Goal: Transaction & Acquisition: Purchase product/service

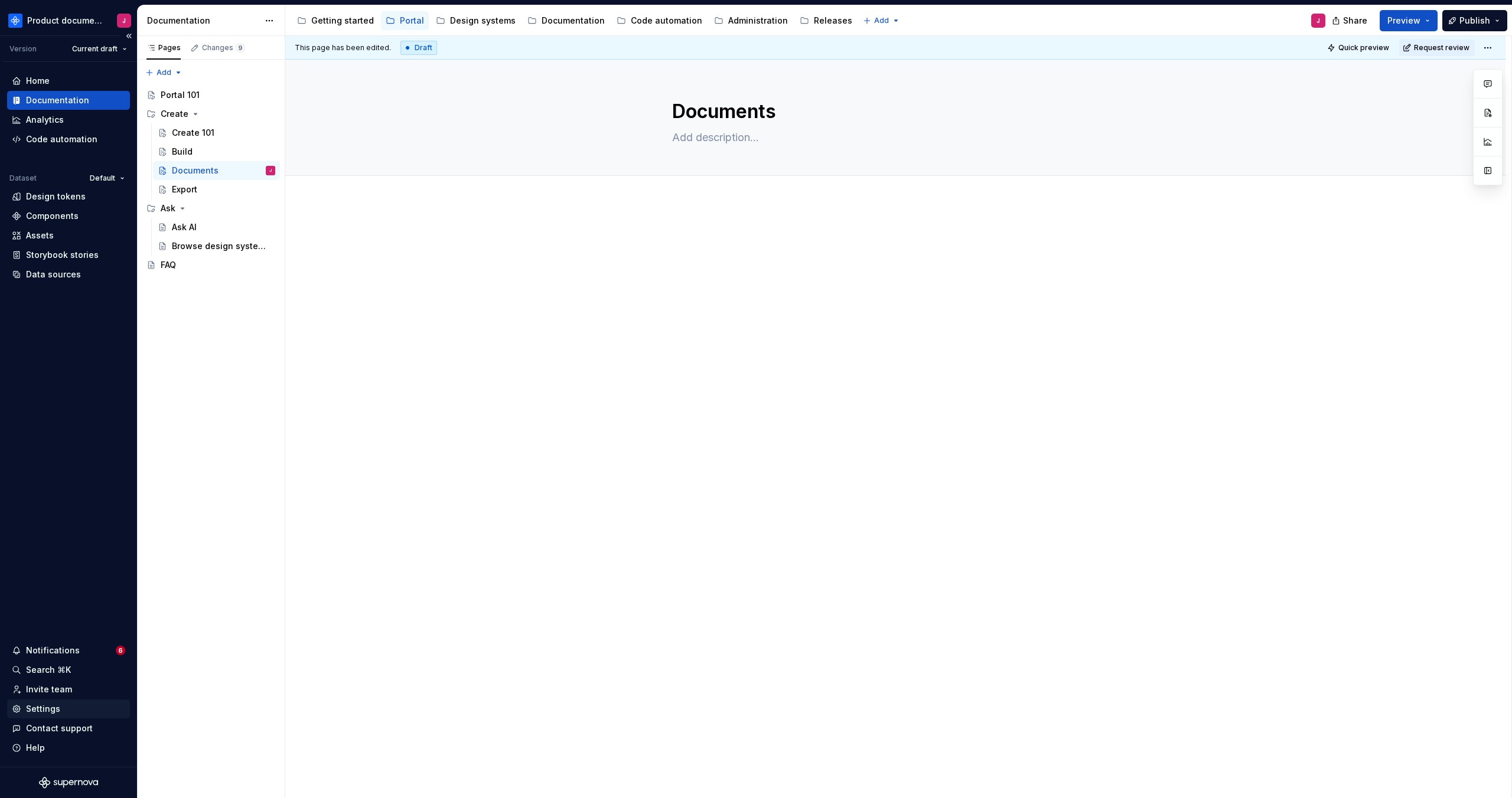
drag, startPoint x: 63, startPoint y: 710, endPoint x: 71, endPoint y: 711, distance: 8.1
click at [63, 710] on div "Settings" at bounding box center [68, 709] width 113 height 12
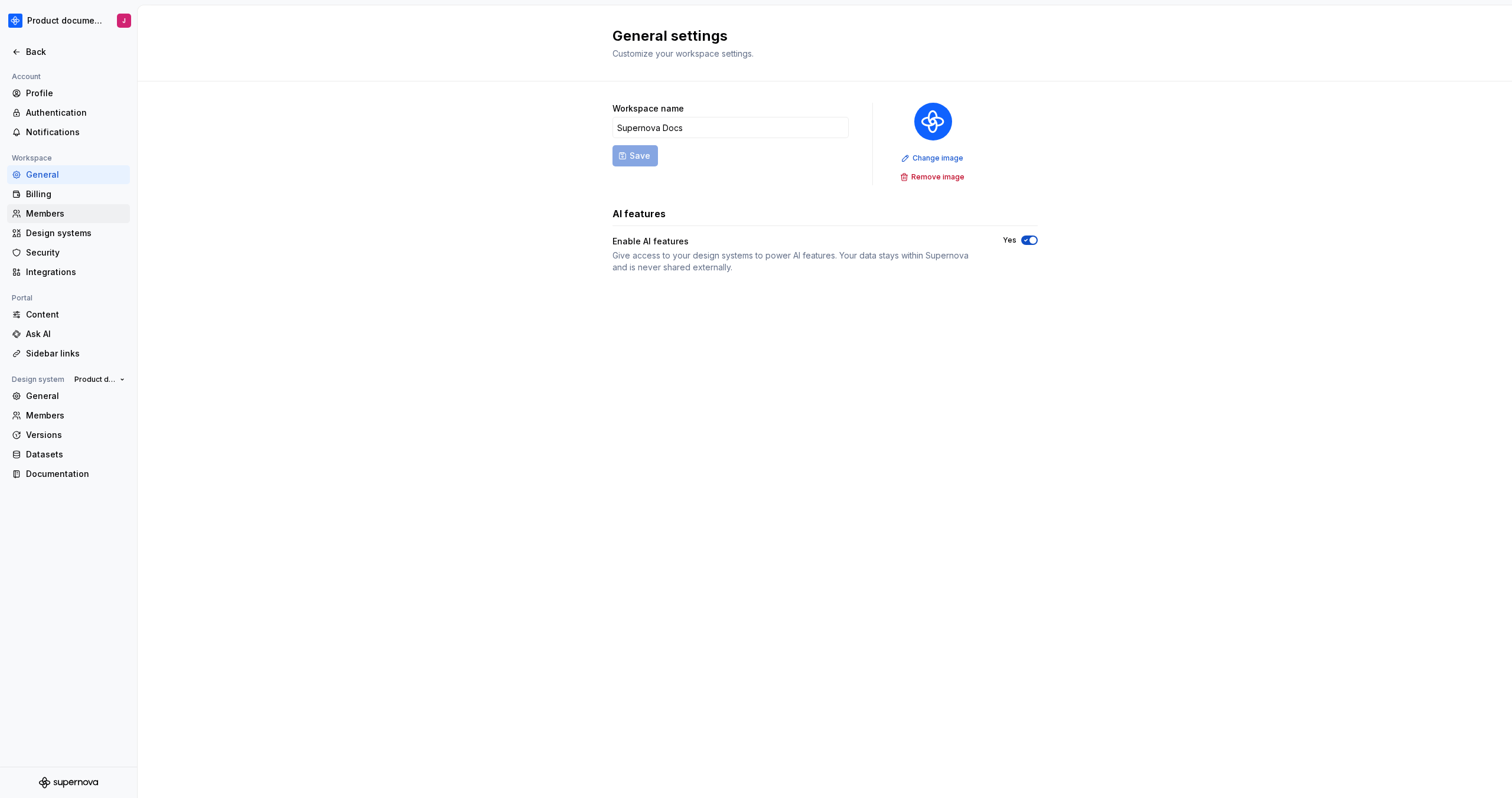
click at [37, 212] on div "Members" at bounding box center [75, 213] width 99 height 12
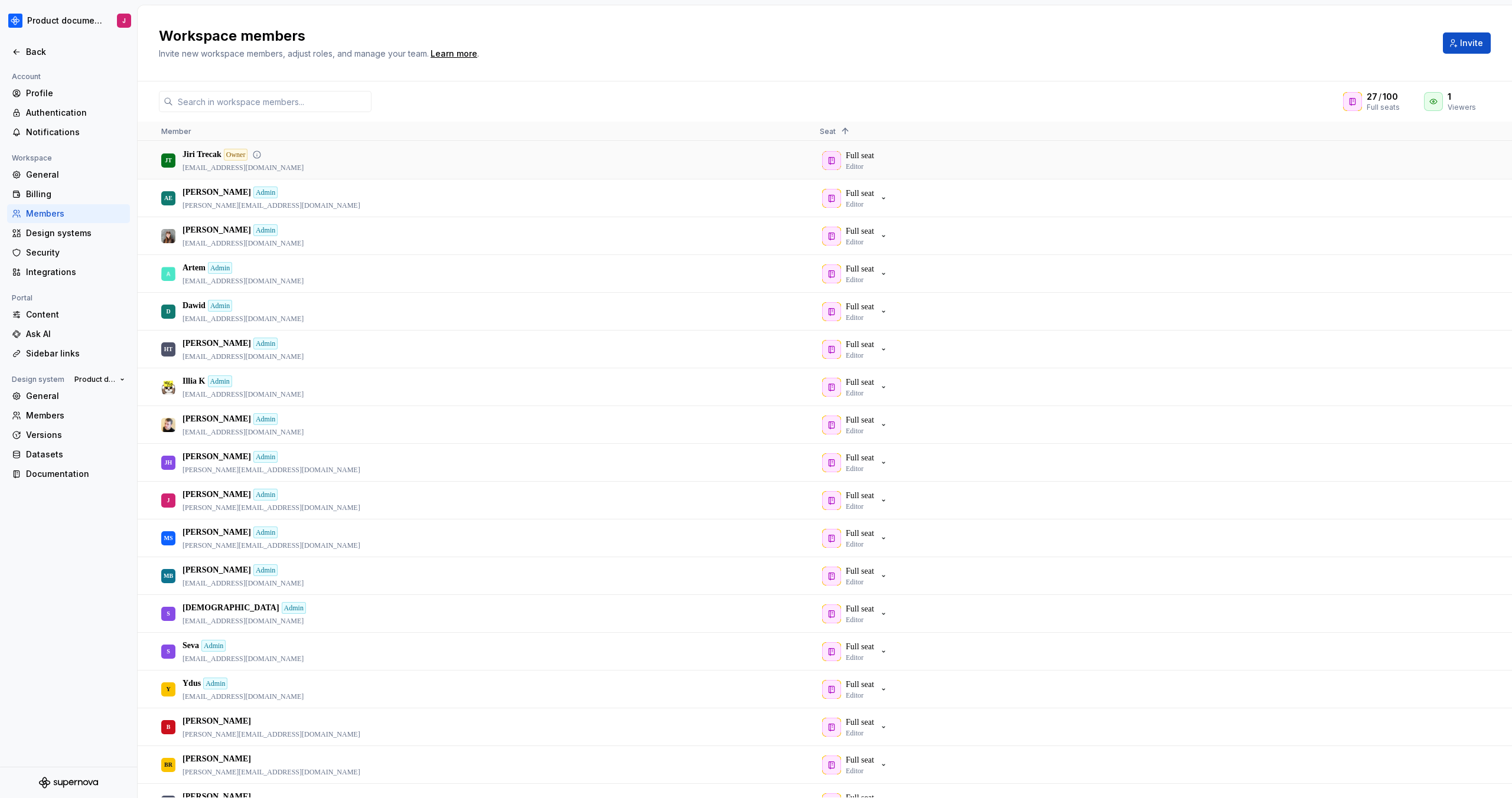
click at [1495, 159] on div at bounding box center [1483, 160] width 29 height 37
click at [1486, 197] on button "button" at bounding box center [1483, 198] width 17 height 17
click at [42, 191] on div "Billing" at bounding box center [75, 194] width 99 height 12
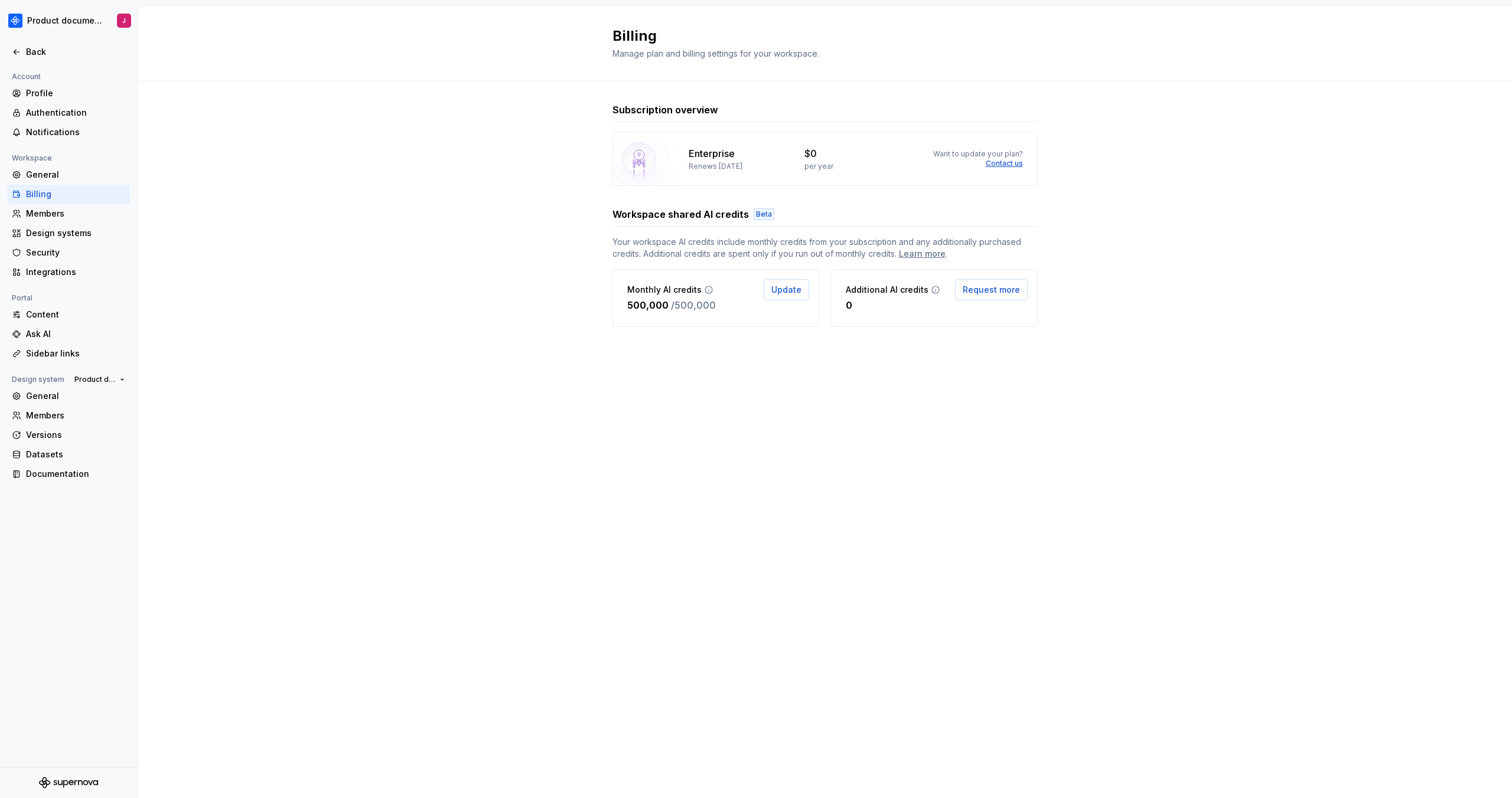
drag, startPoint x: 769, startPoint y: 157, endPoint x: 747, endPoint y: 157, distance: 22.0
click at [769, 157] on div "Enterprise" at bounding box center [739, 153] width 102 height 14
click at [45, 20] on html "Product documentation J Back Account Profile Authentication Notifications Works…" at bounding box center [756, 399] width 1512 height 798
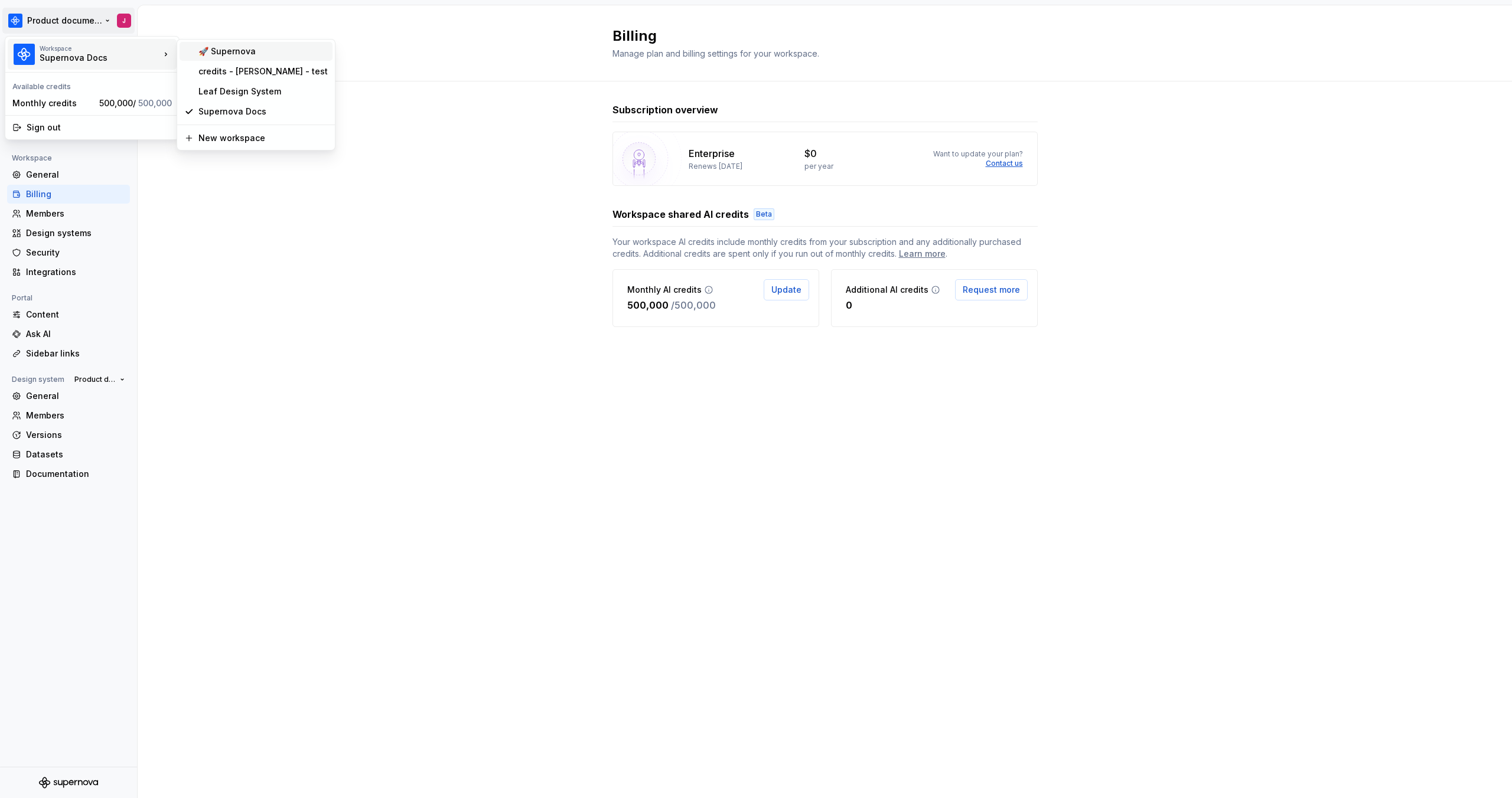
click at [241, 49] on div "🚀 Supernova" at bounding box center [262, 51] width 129 height 12
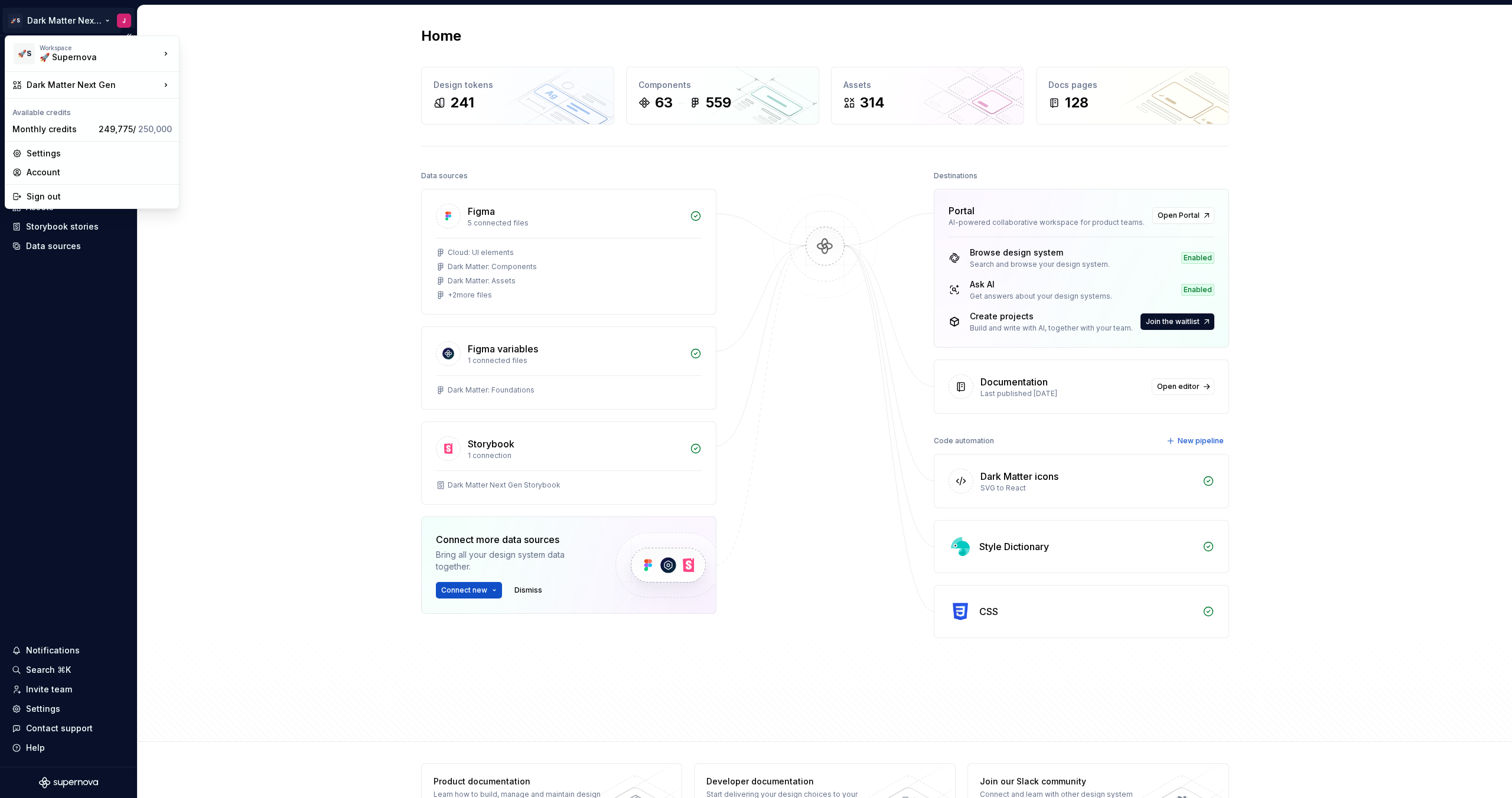
click at [92, 19] on html "🚀S Dark Matter Next Gen J Home Documentation Analytics Code automation Design s…" at bounding box center [756, 399] width 1512 height 798
click at [255, 73] on div "credits - [PERSON_NAME] - test" at bounding box center [262, 70] width 129 height 12
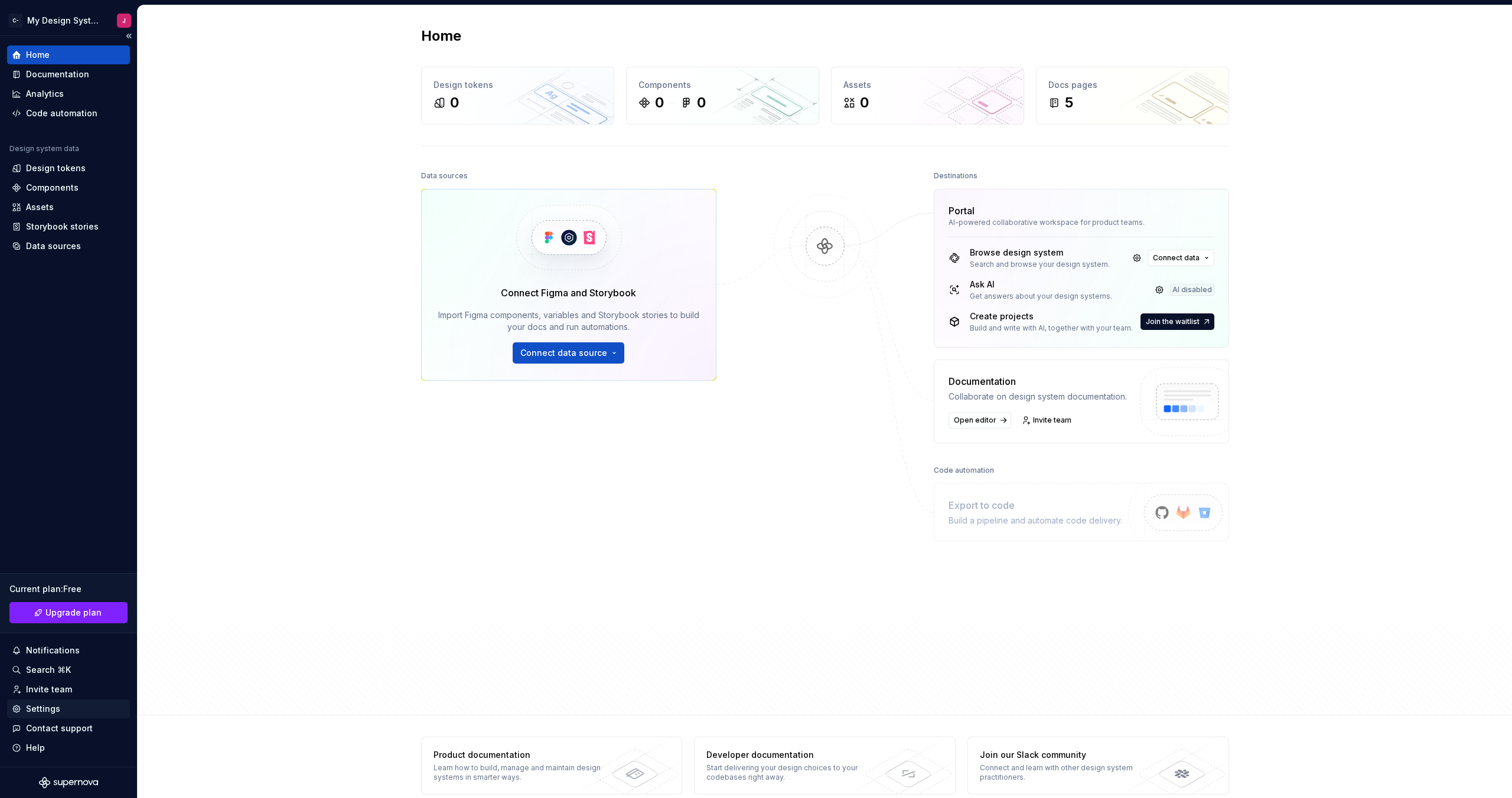
click at [69, 707] on div "Settings" at bounding box center [68, 709] width 113 height 12
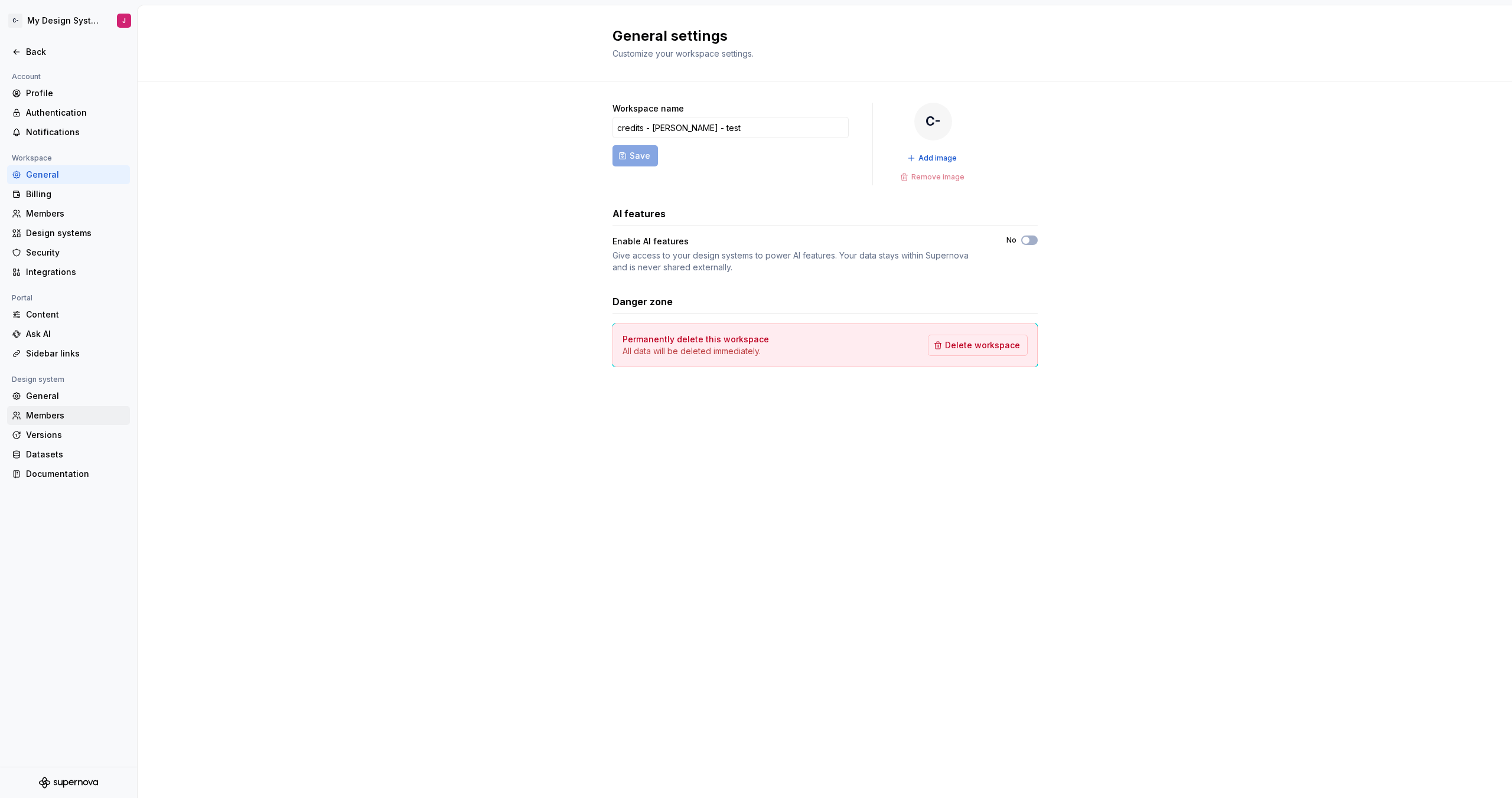
click at [40, 416] on div "Members" at bounding box center [75, 415] width 99 height 12
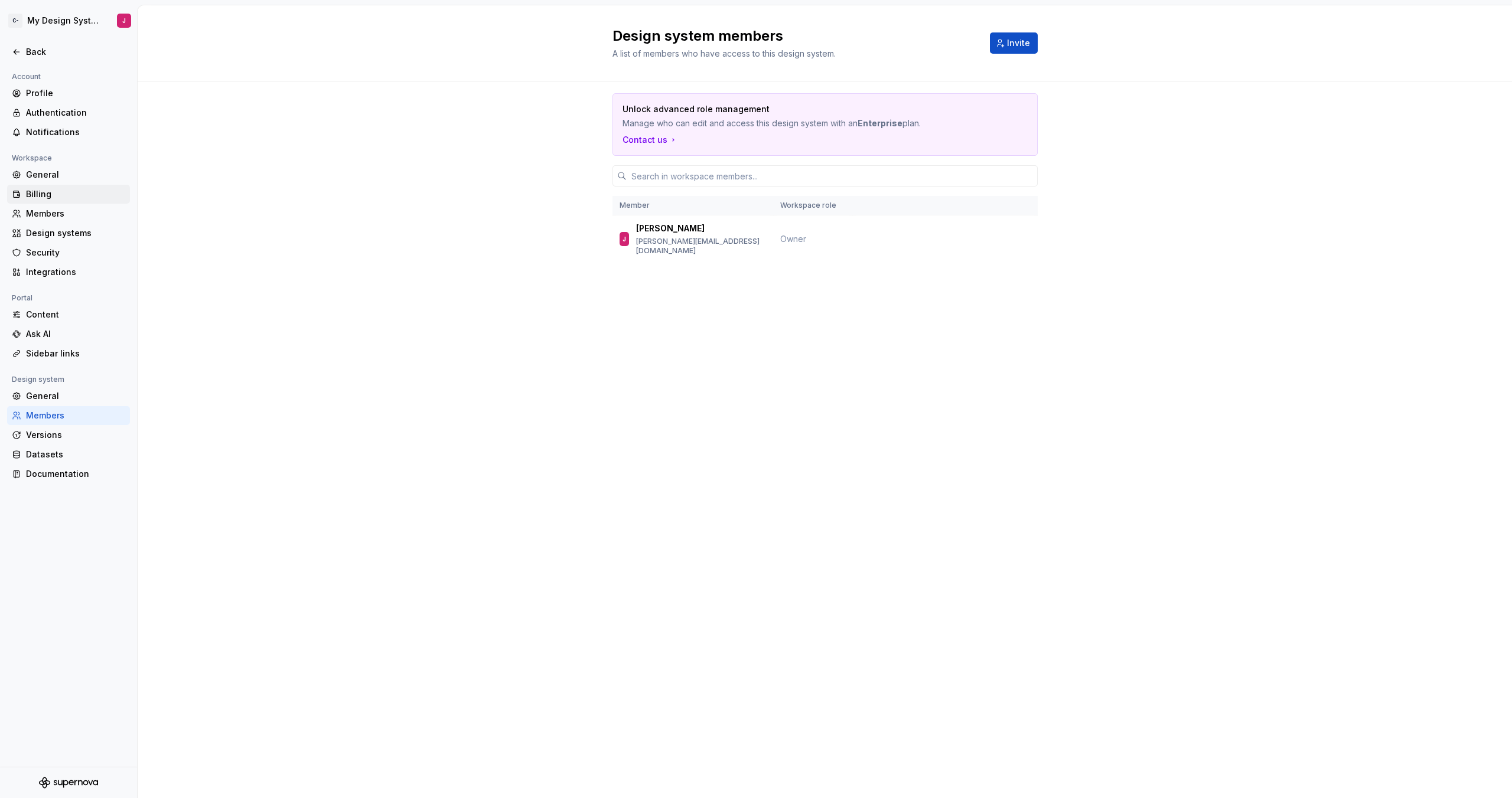
click at [38, 198] on div "Billing" at bounding box center [75, 194] width 99 height 12
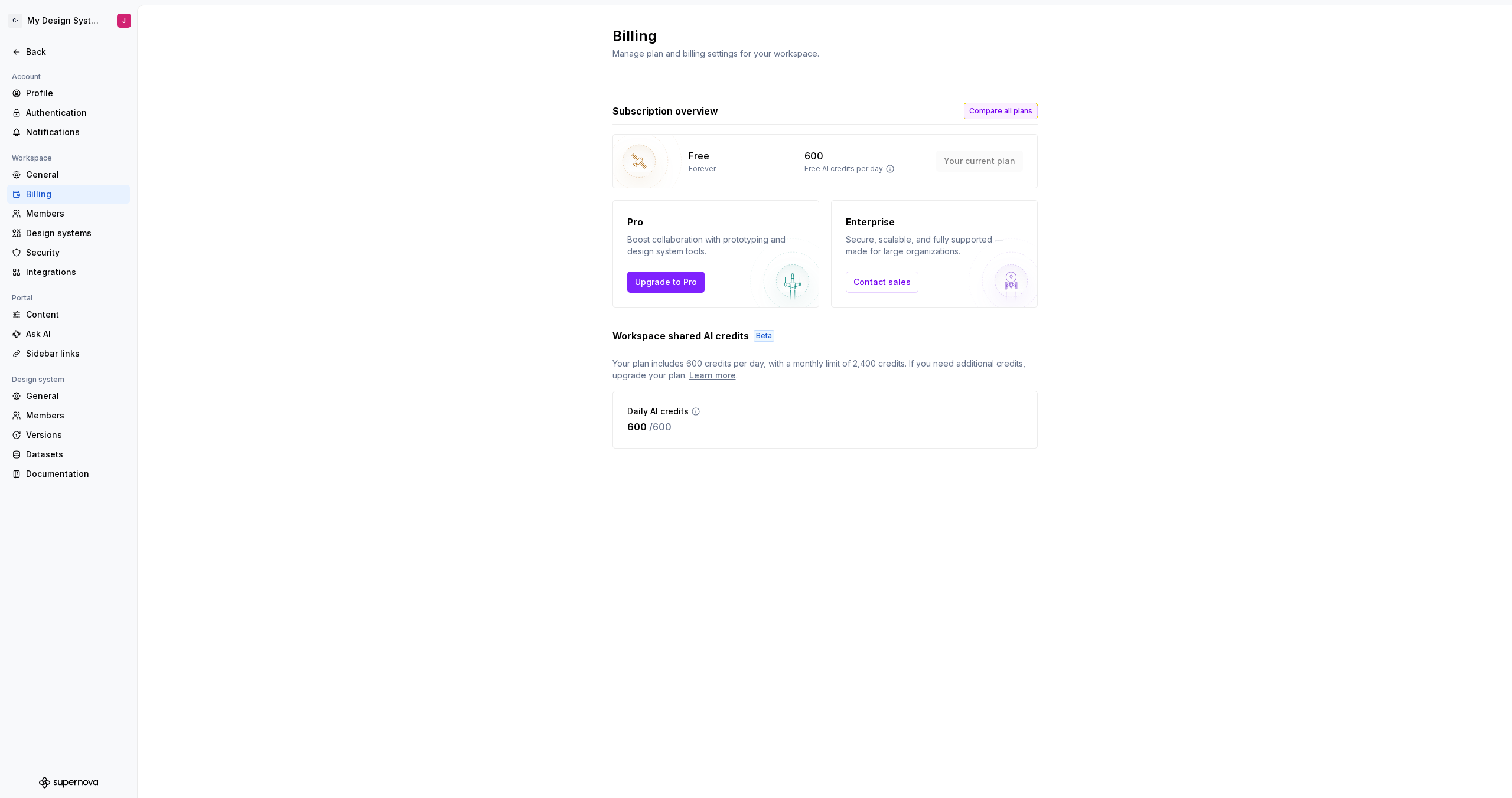
click at [990, 106] on span "Compare all plans" at bounding box center [1001, 111] width 63 height 9
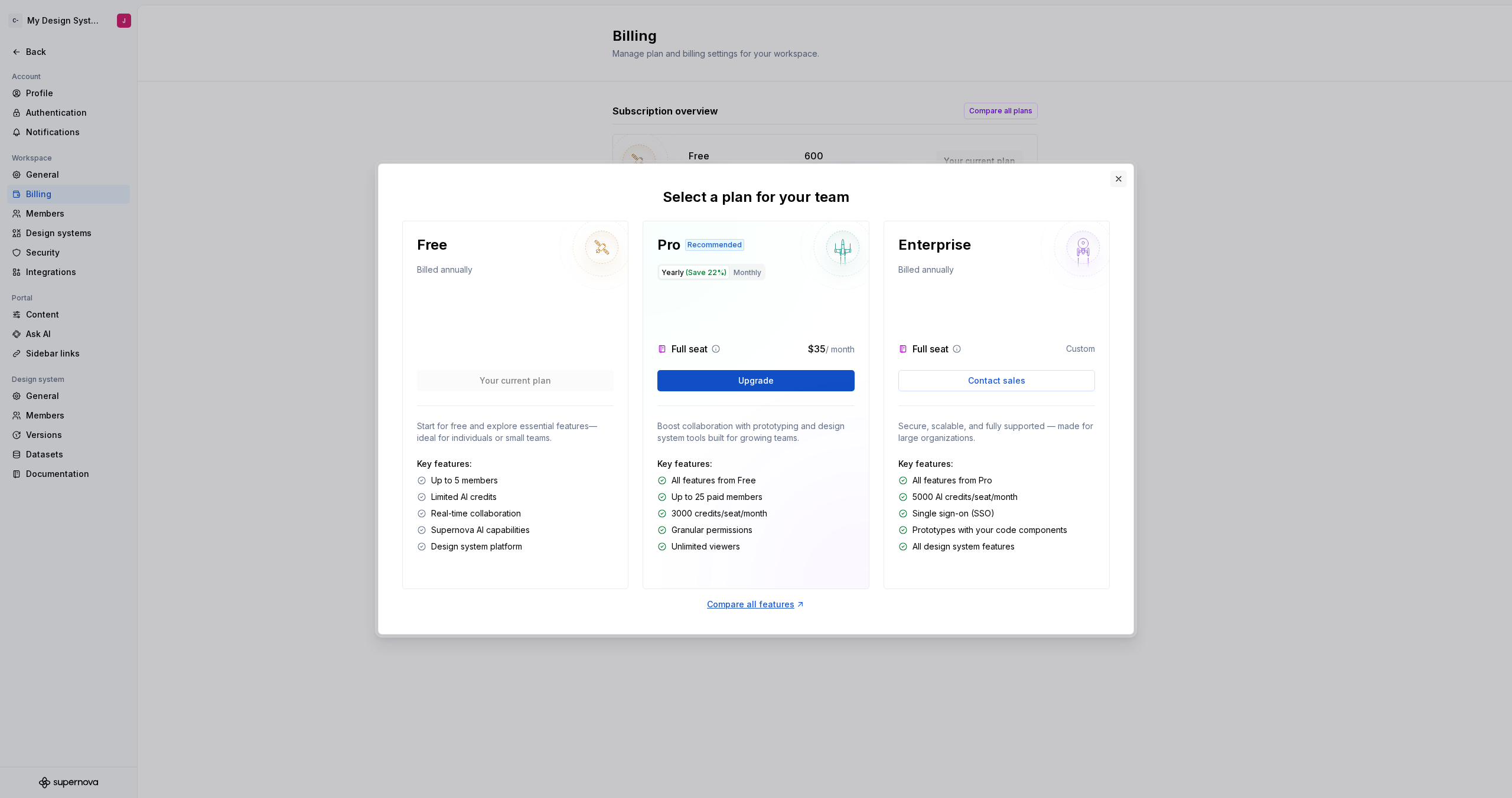
click at [1115, 174] on button "button" at bounding box center [1118, 179] width 17 height 17
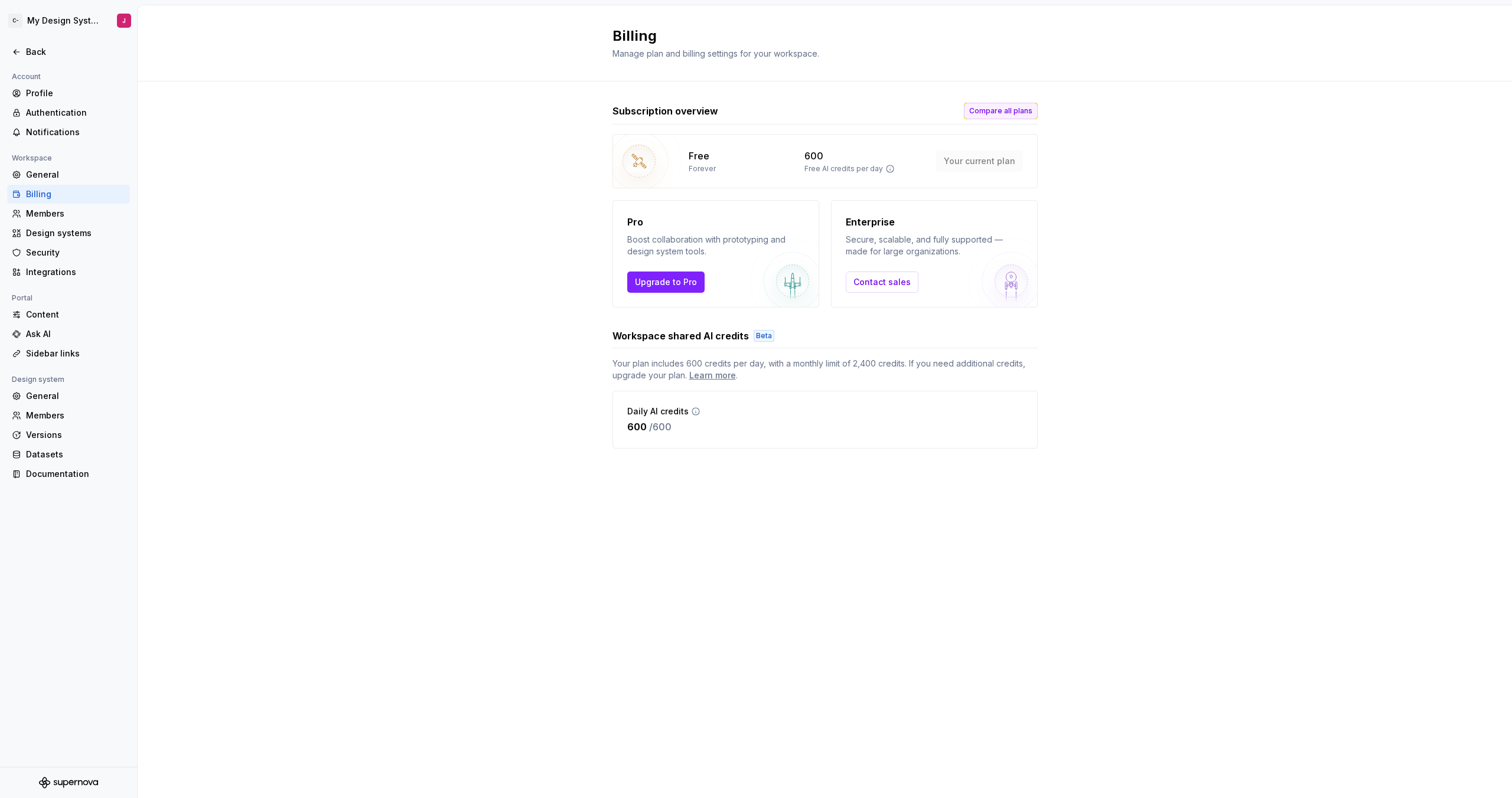
click at [991, 113] on span "Compare all plans" at bounding box center [1001, 111] width 63 height 9
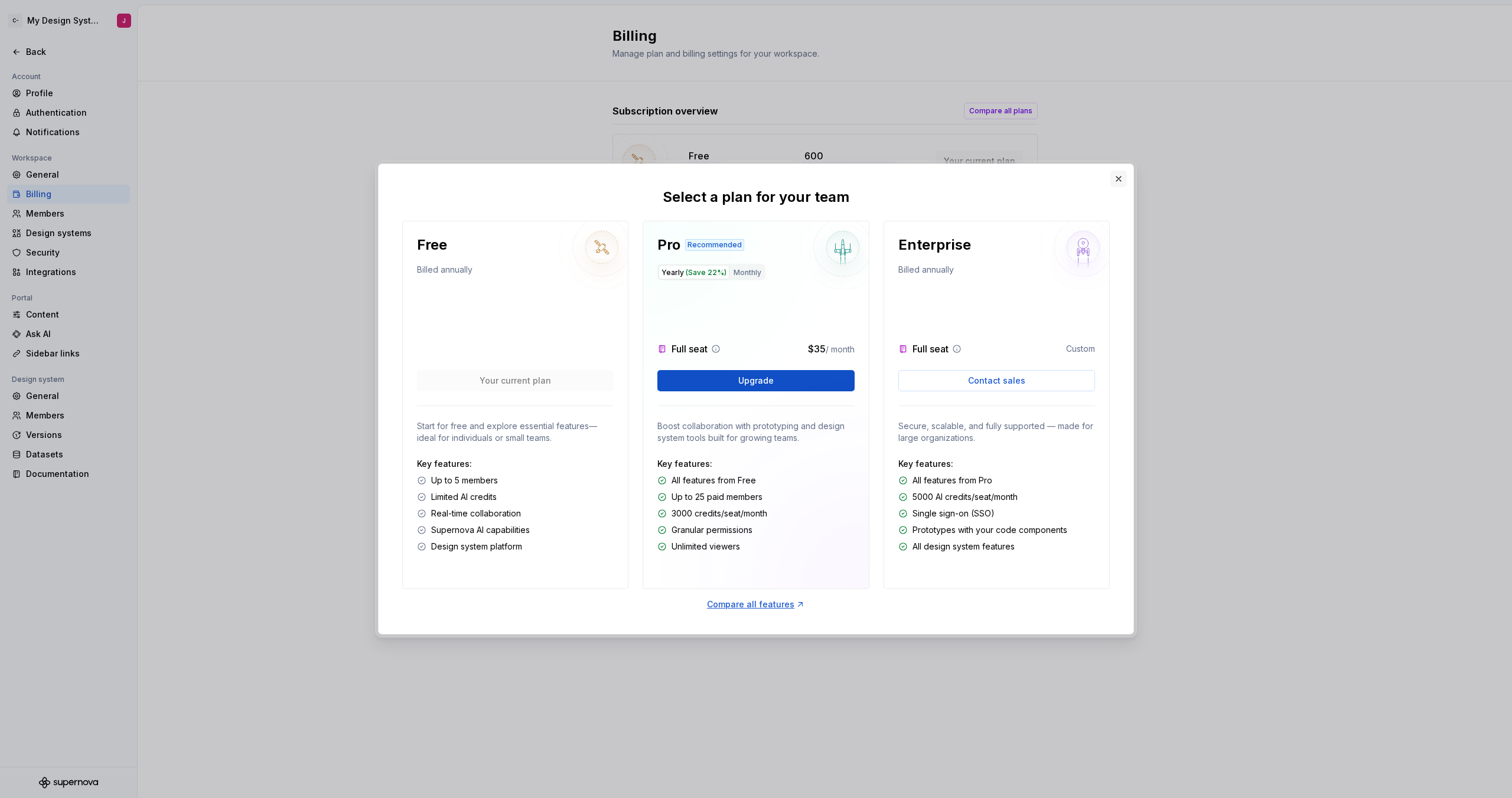
click at [1116, 179] on button "button" at bounding box center [1118, 179] width 17 height 17
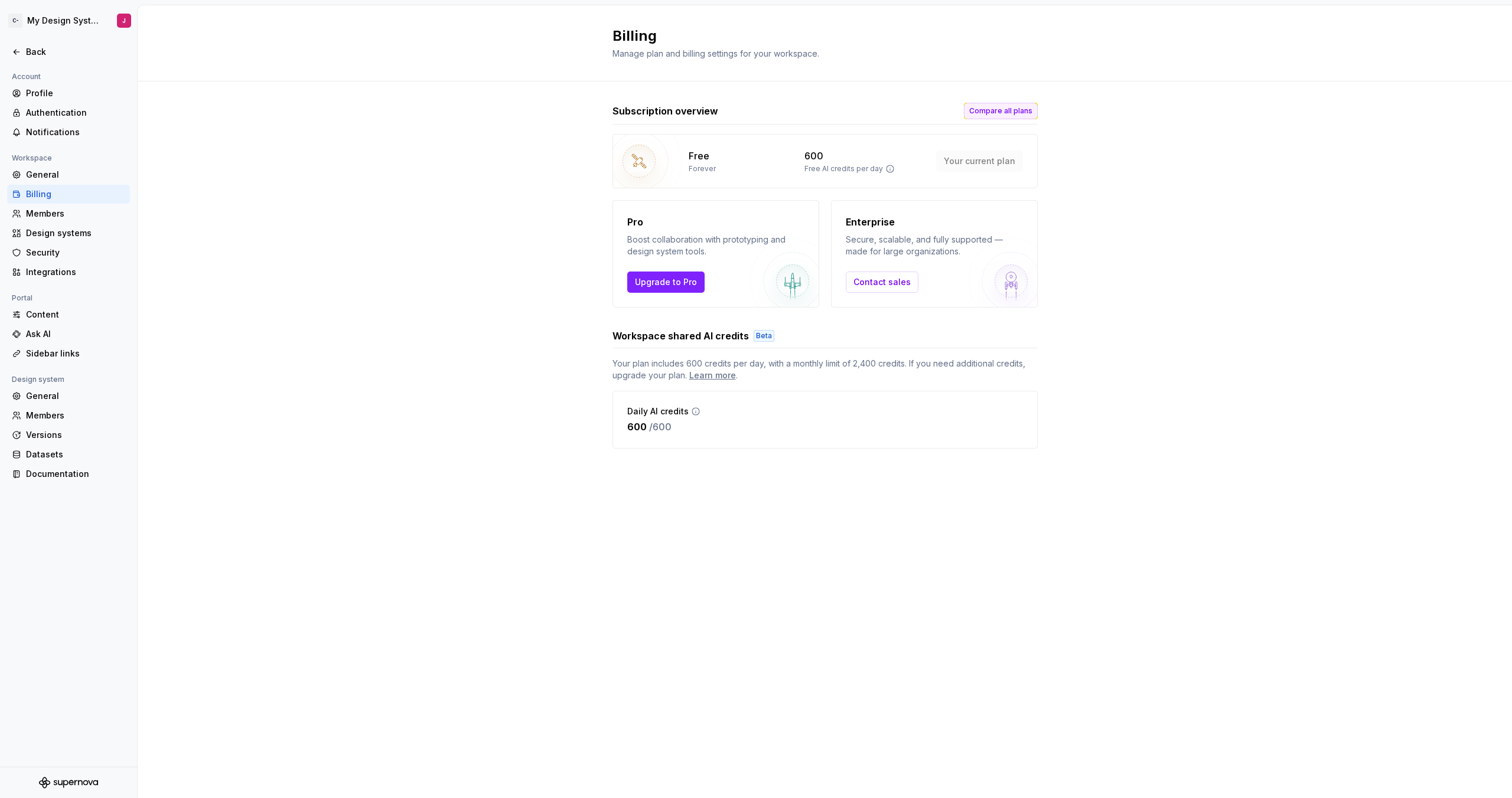
click at [1015, 110] on span "Compare all plans" at bounding box center [1001, 111] width 63 height 9
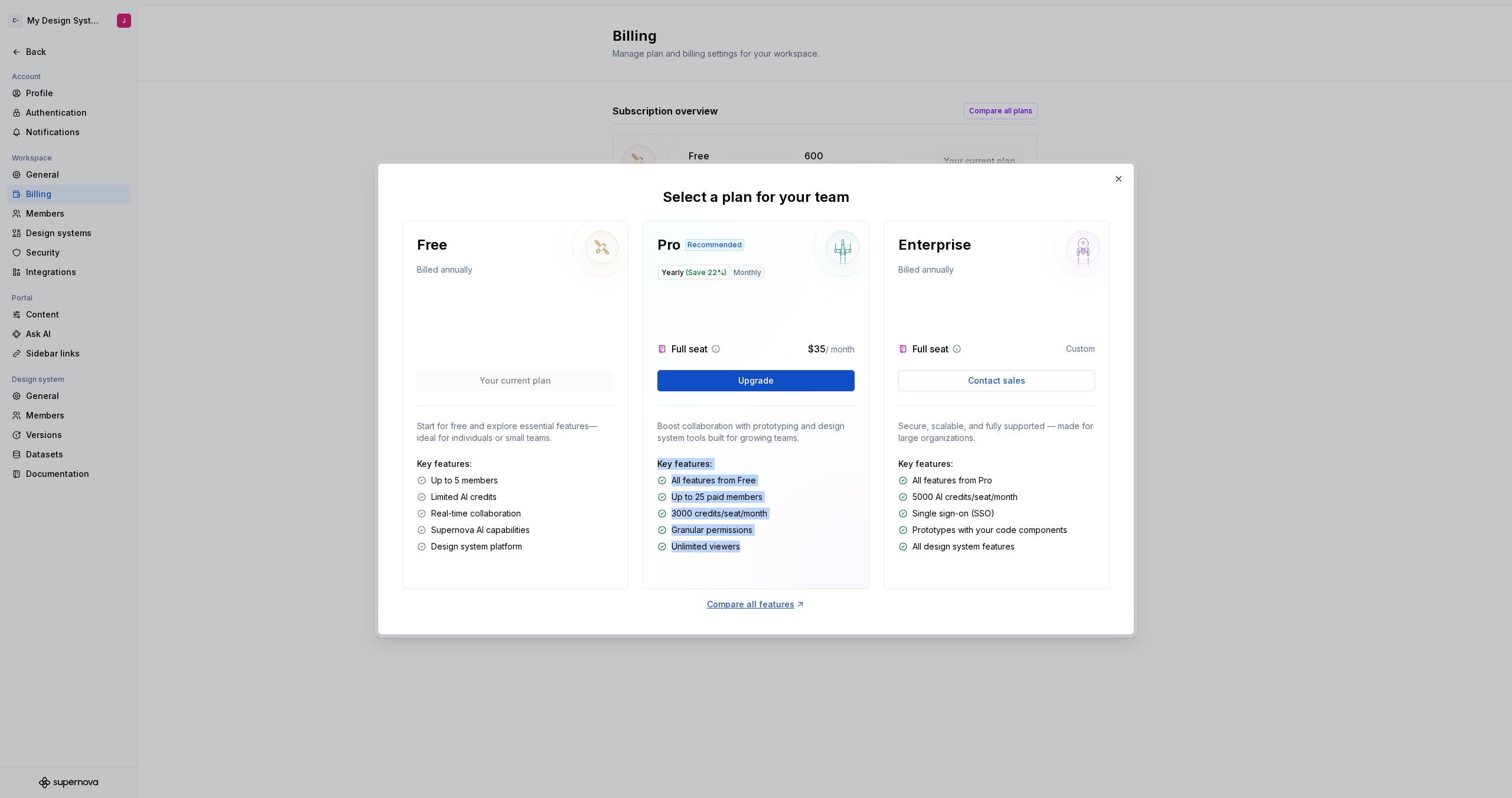
drag, startPoint x: 784, startPoint y: 547, endPoint x: 671, endPoint y: 475, distance: 134.0
click at [650, 457] on div "Pro Recommended Yearly (Save 22%) Monthly Full seat $35 / month Upgrade Boost c…" at bounding box center [756, 405] width 226 height 369
click at [813, 537] on div "Key features: All features from Free Up to 25 paid members 3000 credits/seat/mo…" at bounding box center [756, 505] width 197 height 94
drag, startPoint x: 793, startPoint y: 356, endPoint x: 850, endPoint y: 349, distance: 57.4
click at [850, 349] on div "Pro Recommended Yearly (Save 22%) Monthly Full seat $35 / month Upgrade Boost c…" at bounding box center [756, 405] width 226 height 369
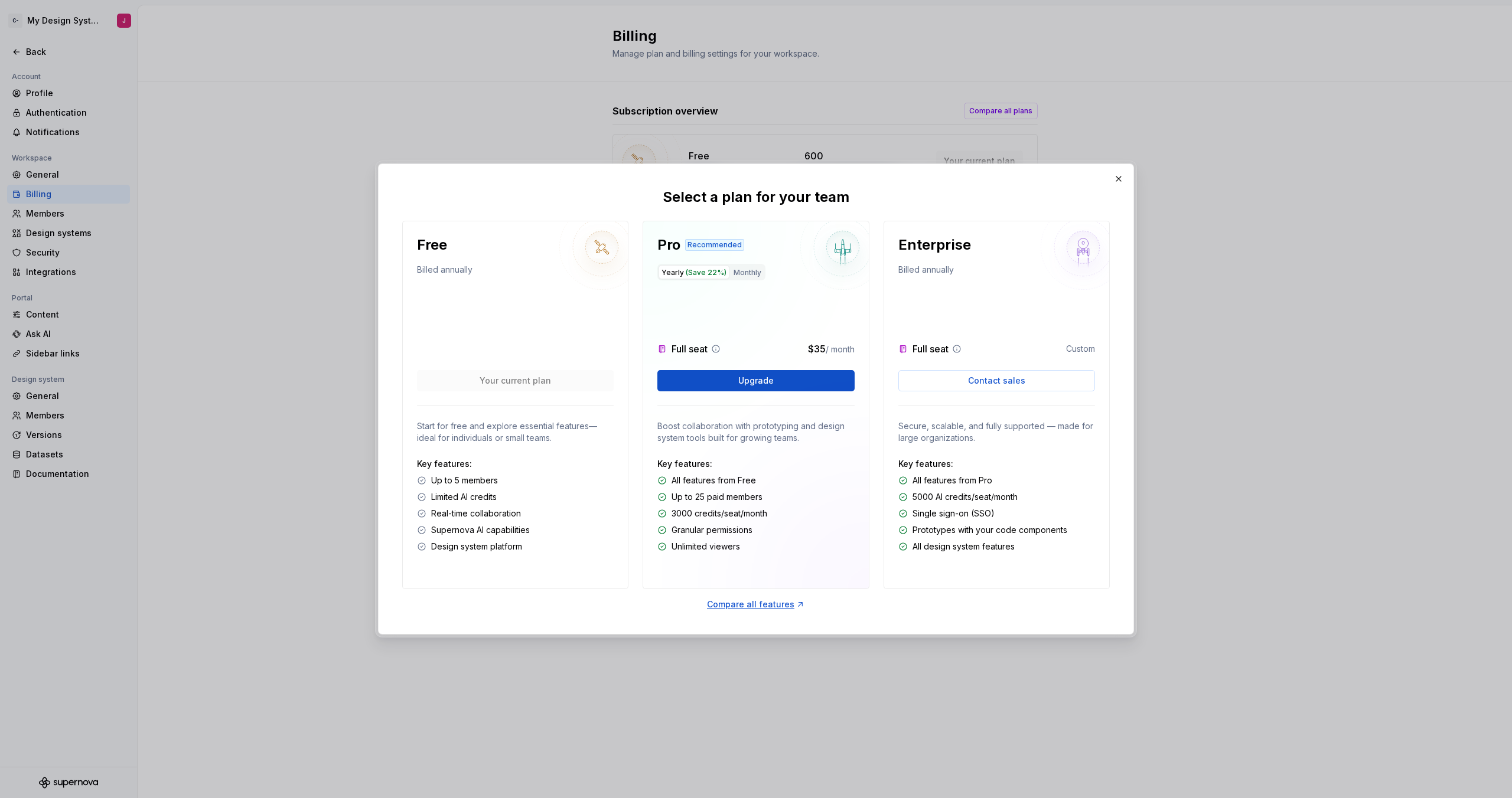
click at [855, 353] on div "Pro Recommended Yearly (Save 22%) Monthly Full seat $35 / month Upgrade Boost c…" at bounding box center [756, 405] width 226 height 369
drag, startPoint x: 857, startPoint y: 350, endPoint x: 779, endPoint y: 351, distance: 78.0
click at [779, 351] on div "Pro Recommended Yearly (Save 22%) Monthly Full seat $35 / month Upgrade Boost c…" at bounding box center [756, 405] width 226 height 369
click at [777, 352] on div "Full seat $35 / month" at bounding box center [756, 349] width 197 height 14
click at [717, 349] on icon at bounding box center [716, 349] width 9 height 9
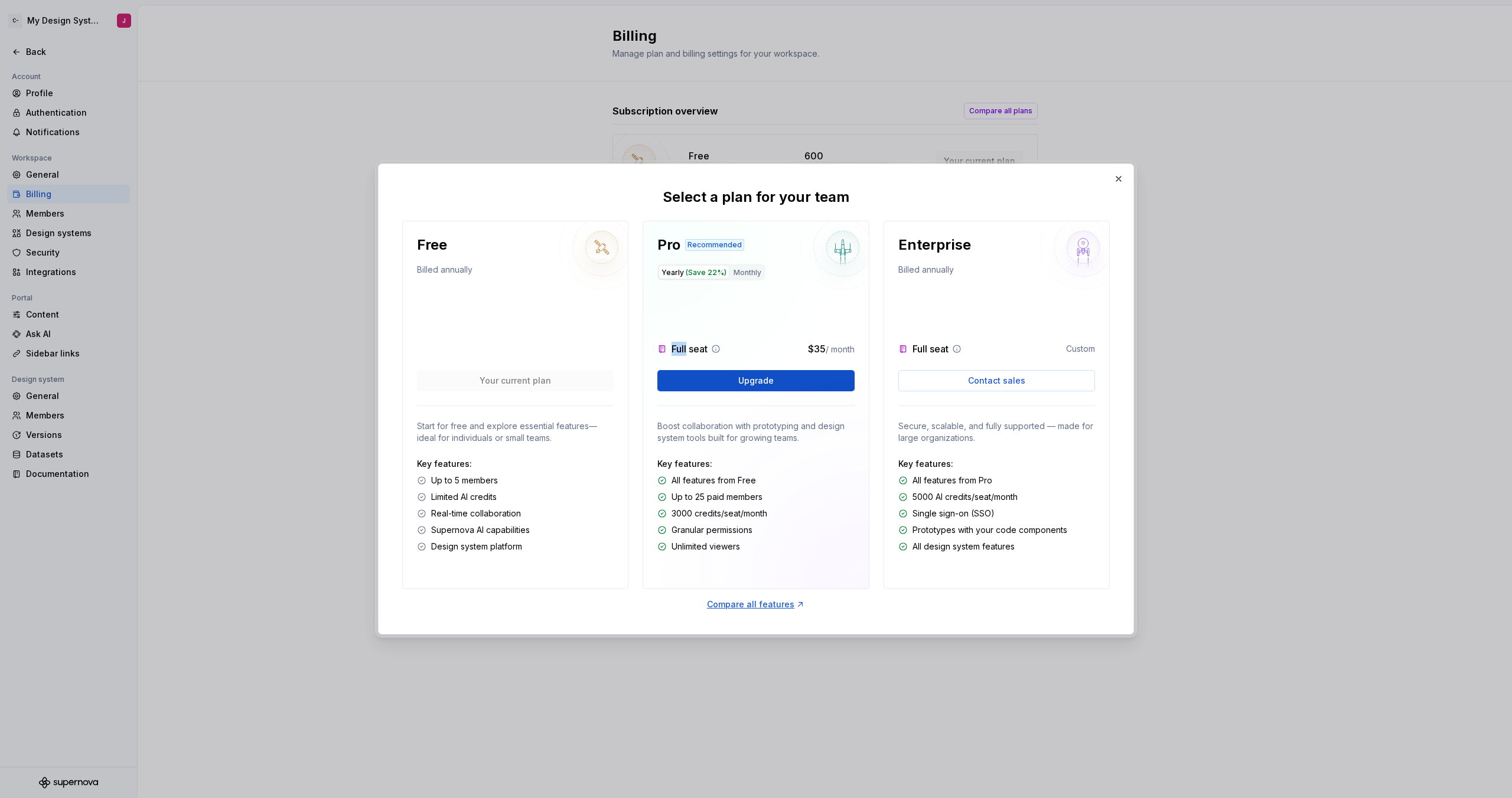
drag, startPoint x: 687, startPoint y: 350, endPoint x: 659, endPoint y: 348, distance: 28.1
click at [659, 348] on div "Full seat" at bounding box center [690, 349] width 65 height 14
click at [659, 348] on icon at bounding box center [662, 349] width 9 height 9
drag, startPoint x: 656, startPoint y: 349, endPoint x: 736, endPoint y: 351, distance: 80.0
click at [736, 351] on div "Pro Recommended Yearly (Save 22%) Monthly Full seat $35 / month Upgrade Boost c…" at bounding box center [756, 405] width 226 height 369
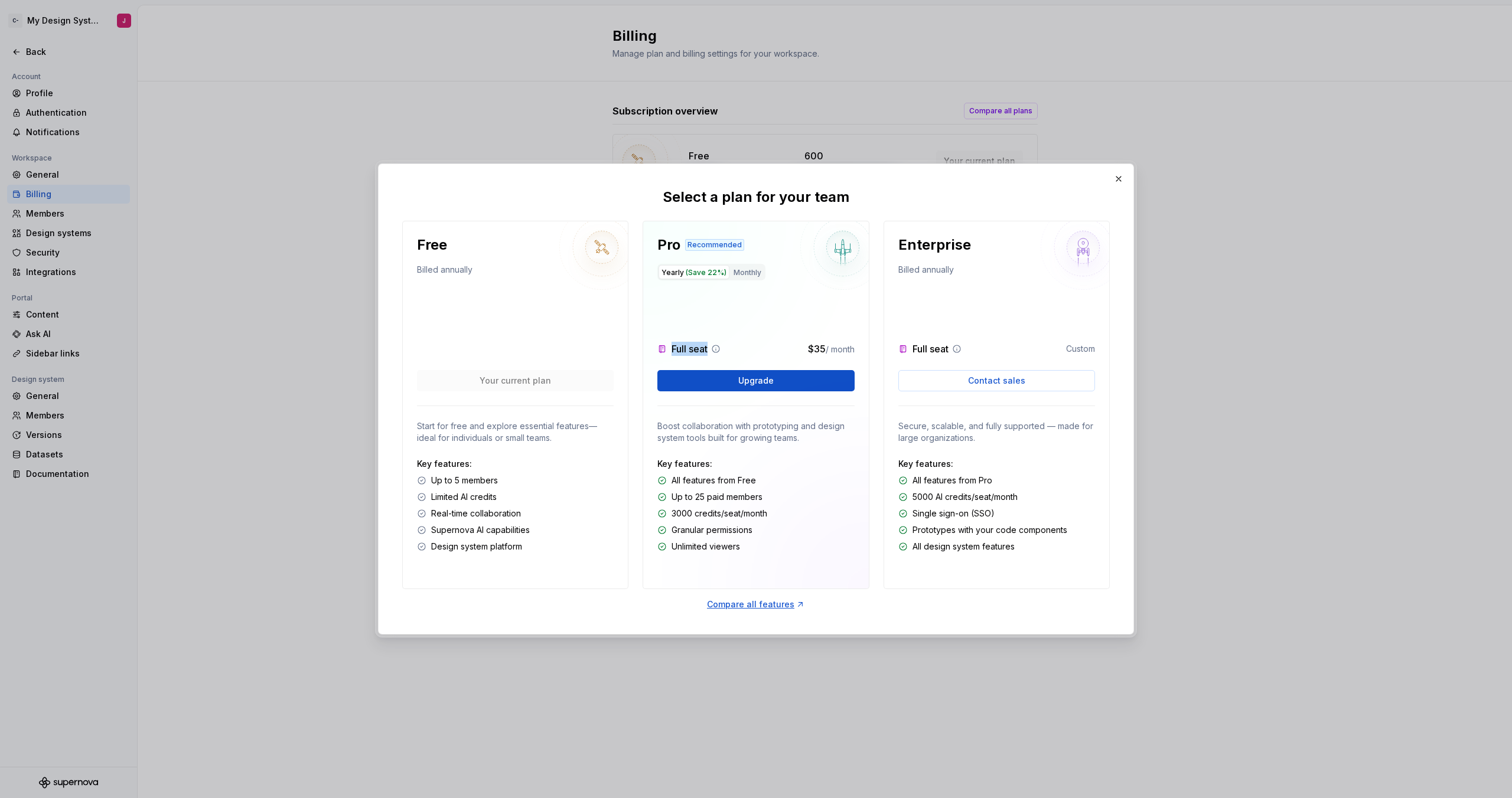
click at [736, 351] on div "Full seat $35 / month" at bounding box center [756, 349] width 197 height 14
click at [753, 268] on button "Monthly" at bounding box center [747, 272] width 34 height 14
click at [716, 271] on span "(Save 22%)" at bounding box center [706, 272] width 41 height 9
click at [747, 273] on button "Monthly" at bounding box center [747, 272] width 34 height 14
drag, startPoint x: 528, startPoint y: 549, endPoint x: 411, endPoint y: 549, distance: 117.0
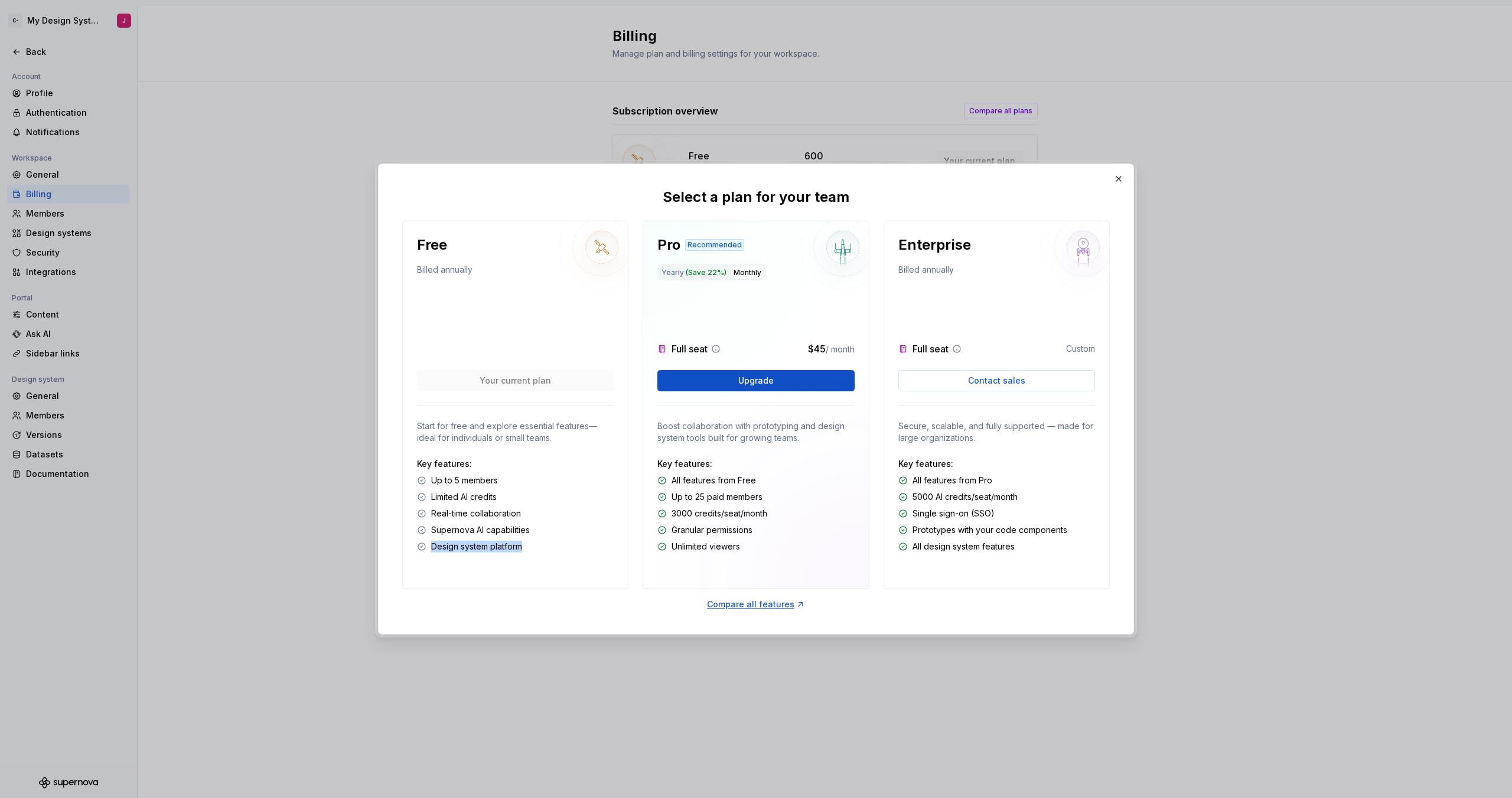
click at [411, 549] on div "Free Billed annually Your current plan Start for free and explore essential fea…" at bounding box center [516, 405] width 226 height 369
click at [544, 560] on div "Free Billed annually Your current plan Start for free and explore essential fea…" at bounding box center [516, 405] width 226 height 369
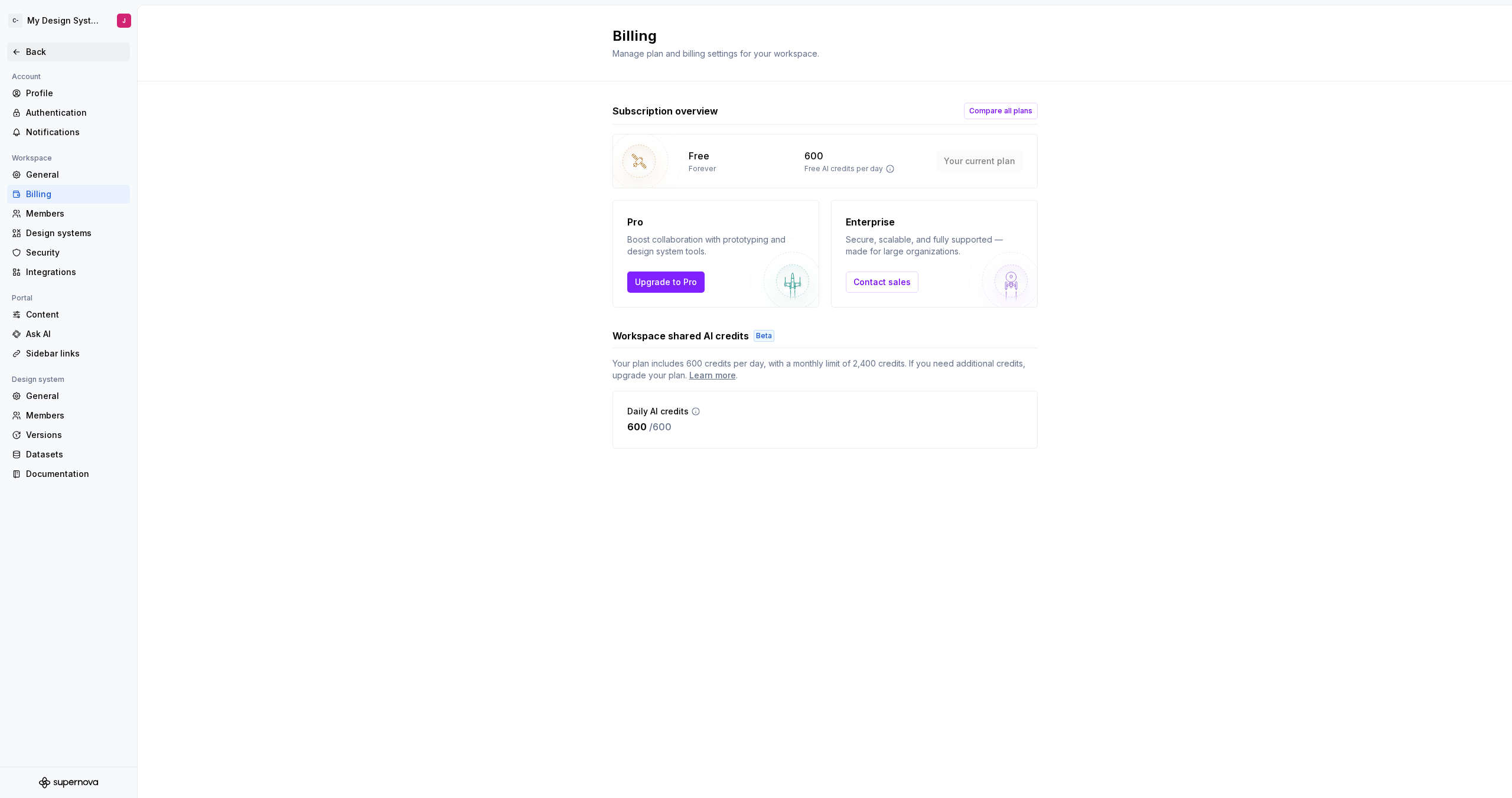
click at [27, 48] on div "Back" at bounding box center [75, 51] width 99 height 12
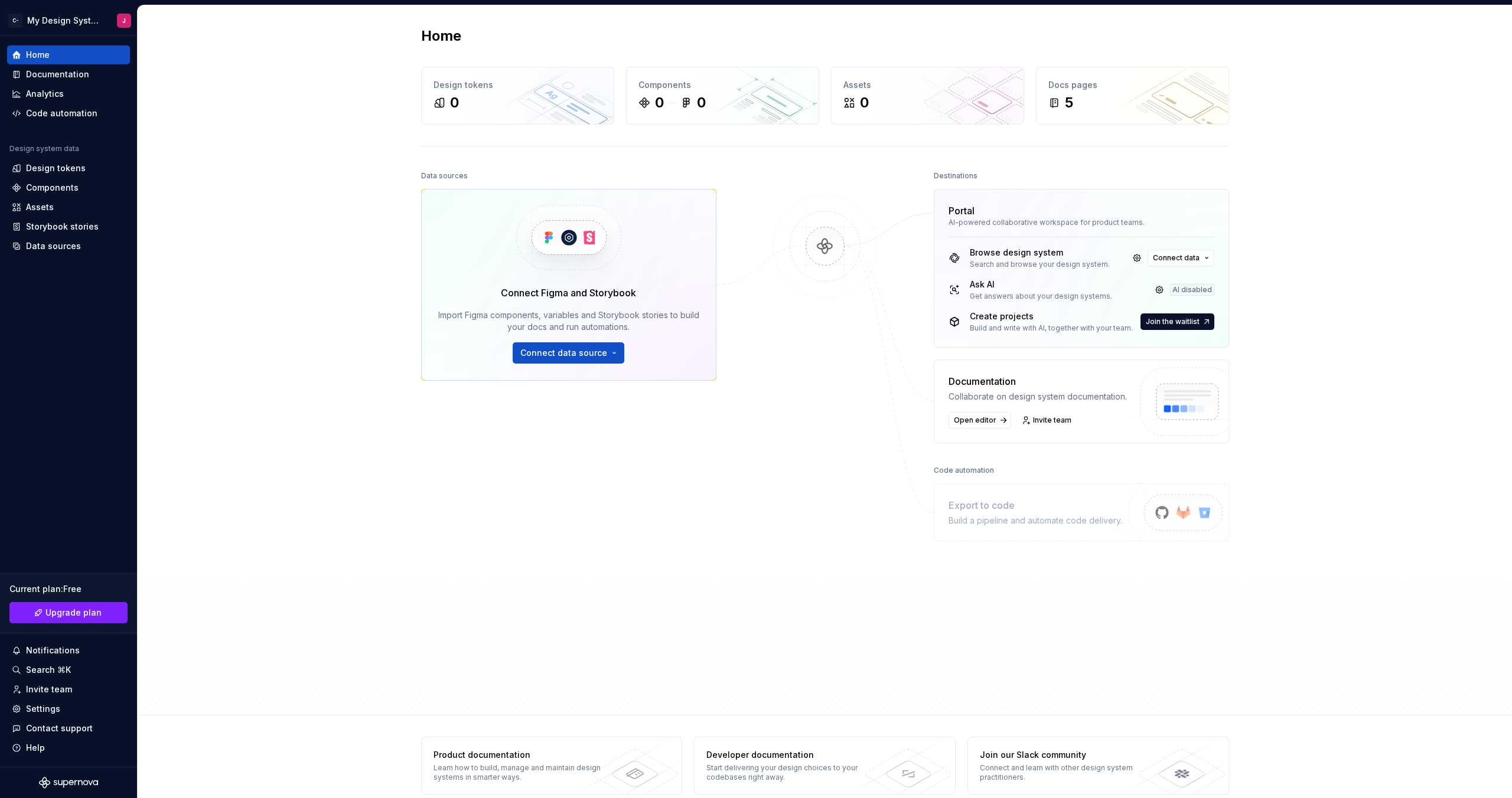
click at [204, 635] on div "Home Design tokens 0 Components 0 0 Assets 0 Docs pages 5 Data sources Connect …" at bounding box center [825, 361] width 1374 height 711
click at [76, 76] on div "Documentation" at bounding box center [57, 74] width 63 height 12
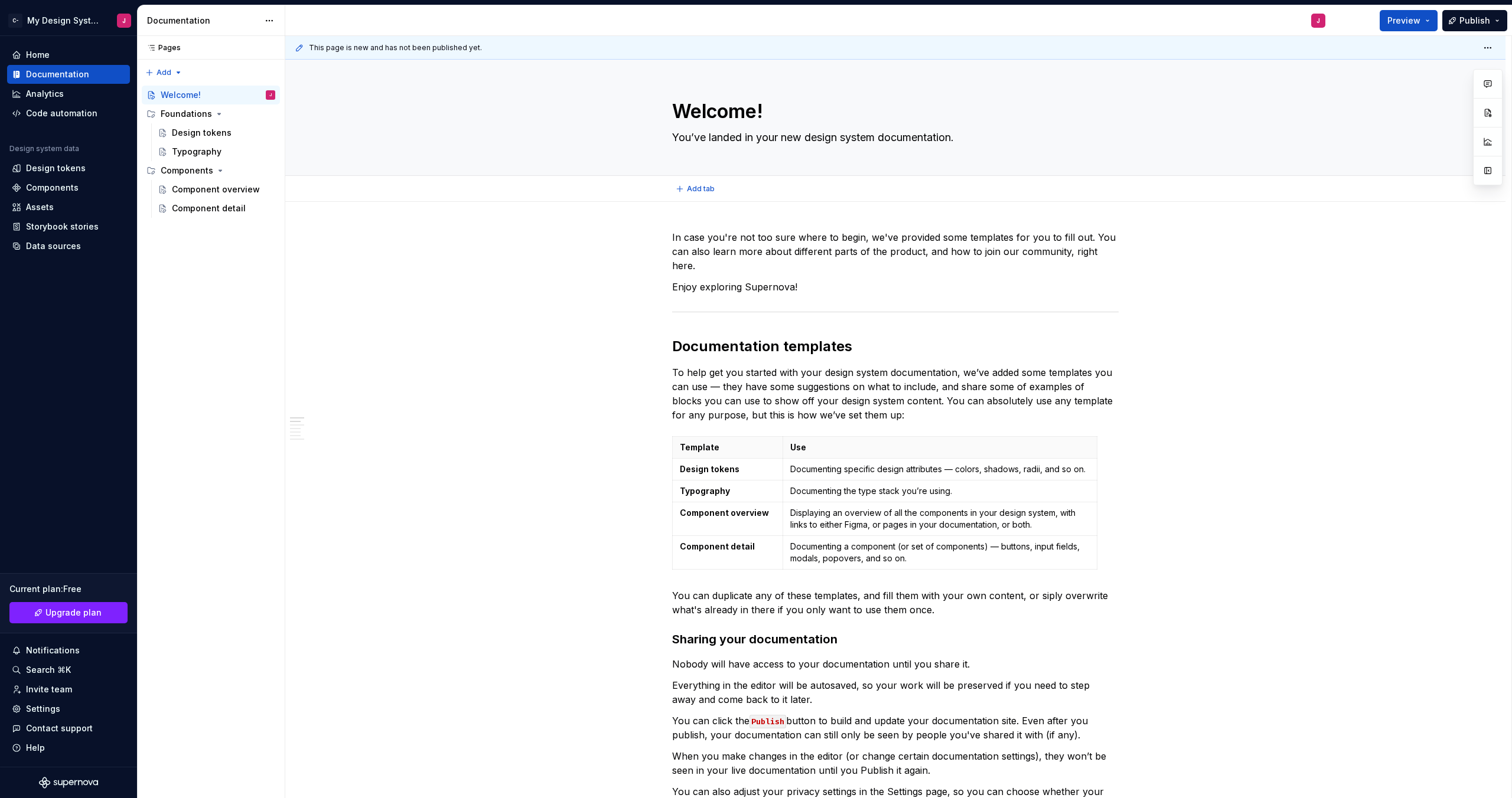
type textarea "*"
